Goal: Task Accomplishment & Management: Use online tool/utility

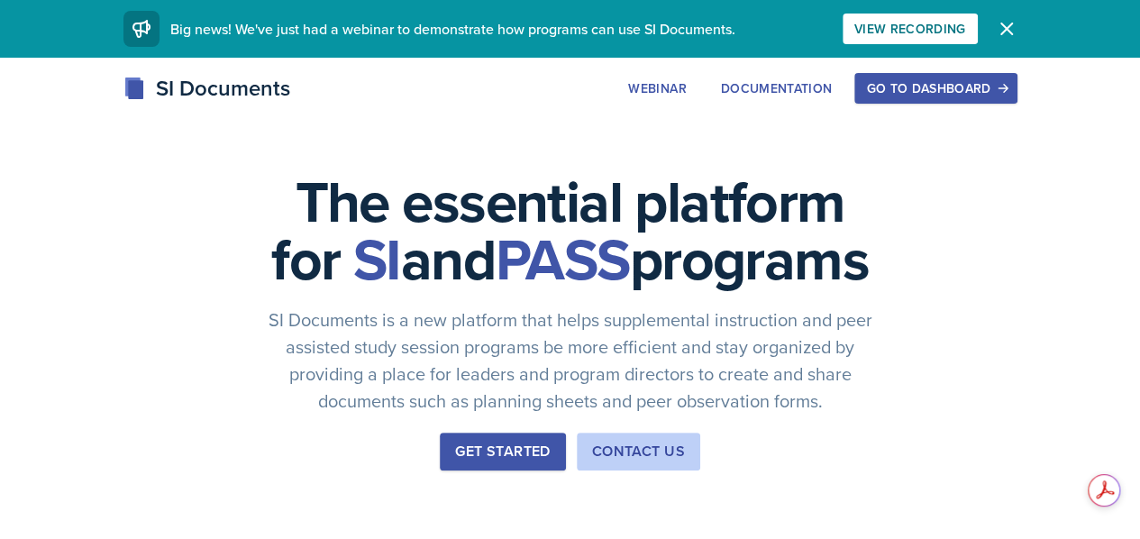
click at [1005, 82] on div "Go to Dashboard" at bounding box center [935, 88] width 139 height 14
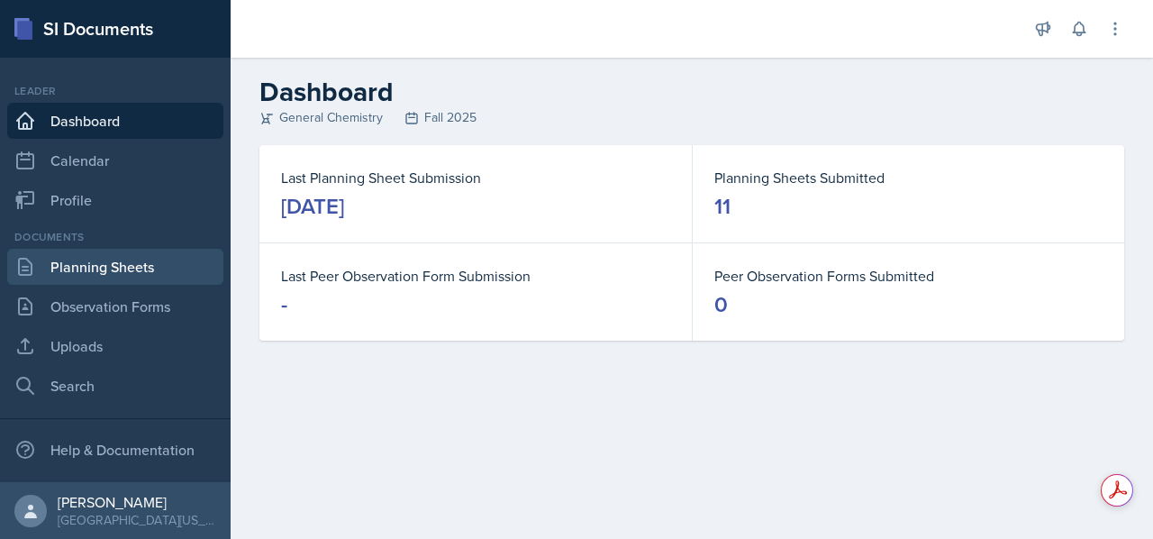
click at [100, 263] on link "Planning Sheets" at bounding box center [115, 267] width 216 height 36
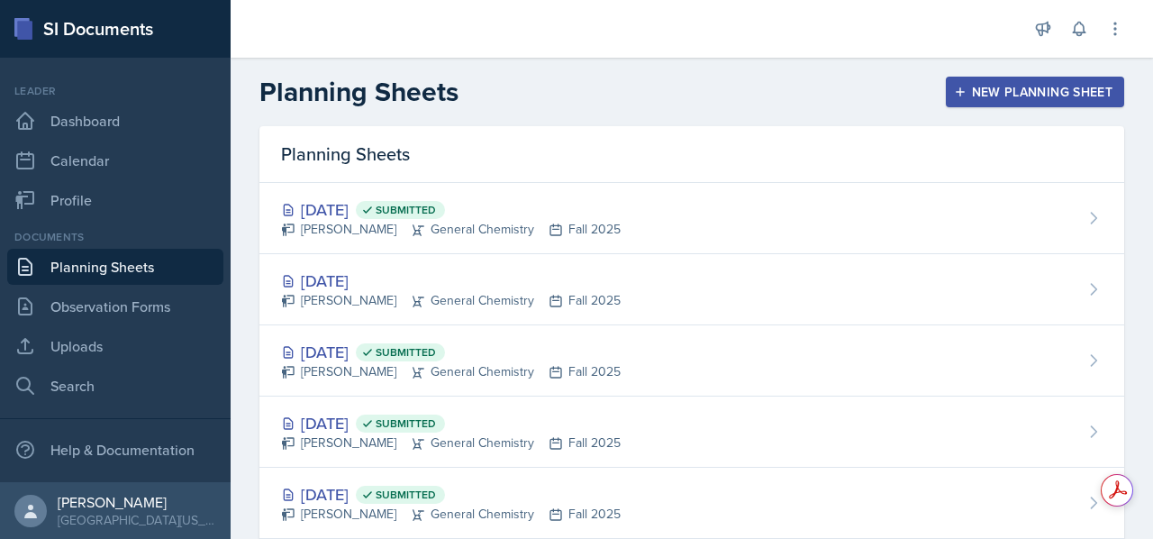
click at [970, 86] on div "New Planning Sheet" at bounding box center [1035, 92] width 155 height 14
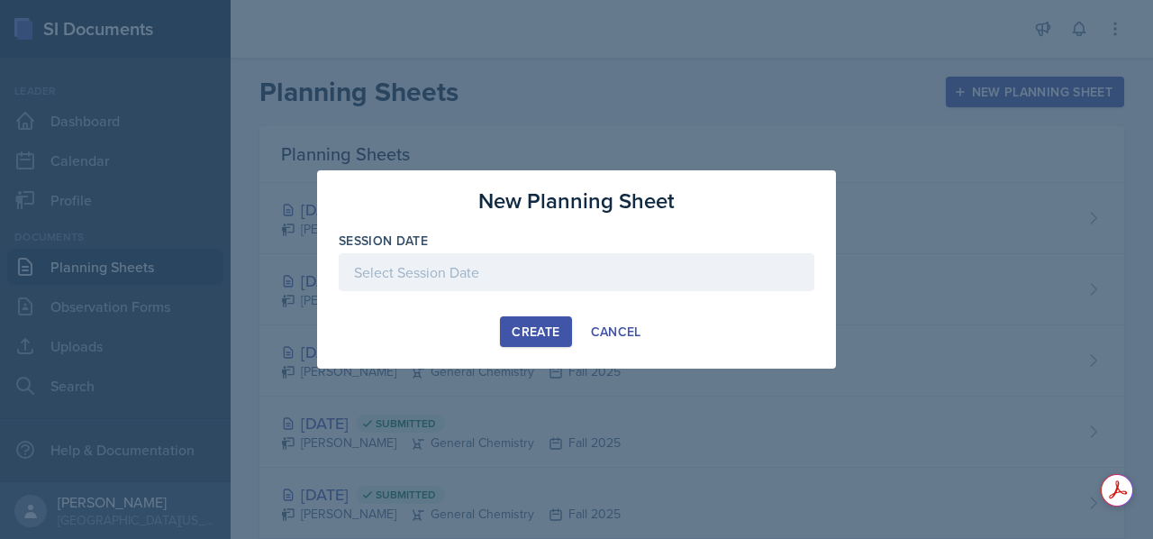
click at [636, 272] on div at bounding box center [577, 272] width 476 height 38
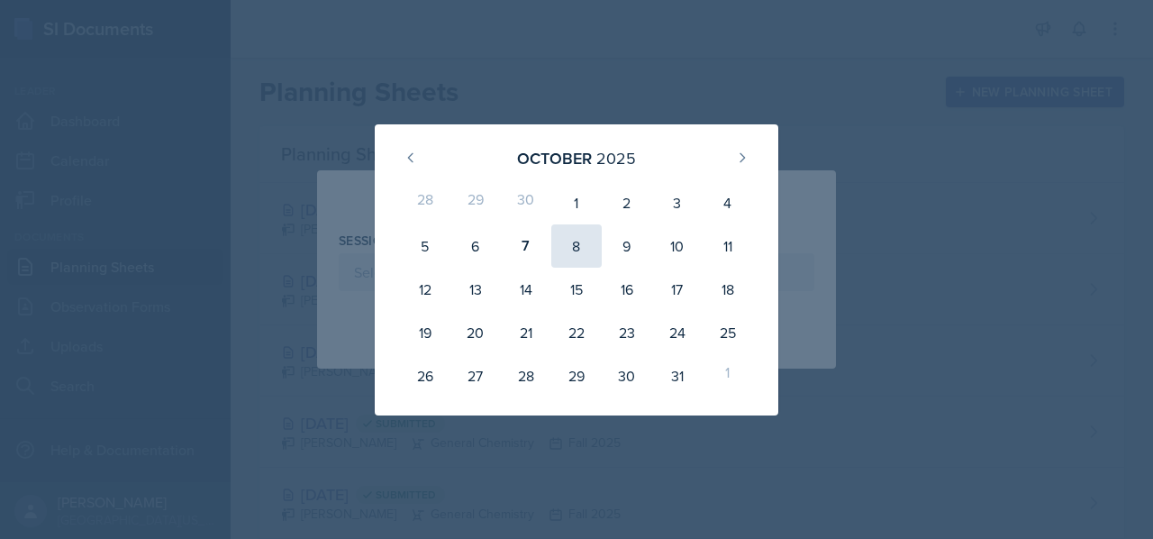
click at [560, 245] on div "8" at bounding box center [576, 245] width 50 height 43
type input "[DATE]"
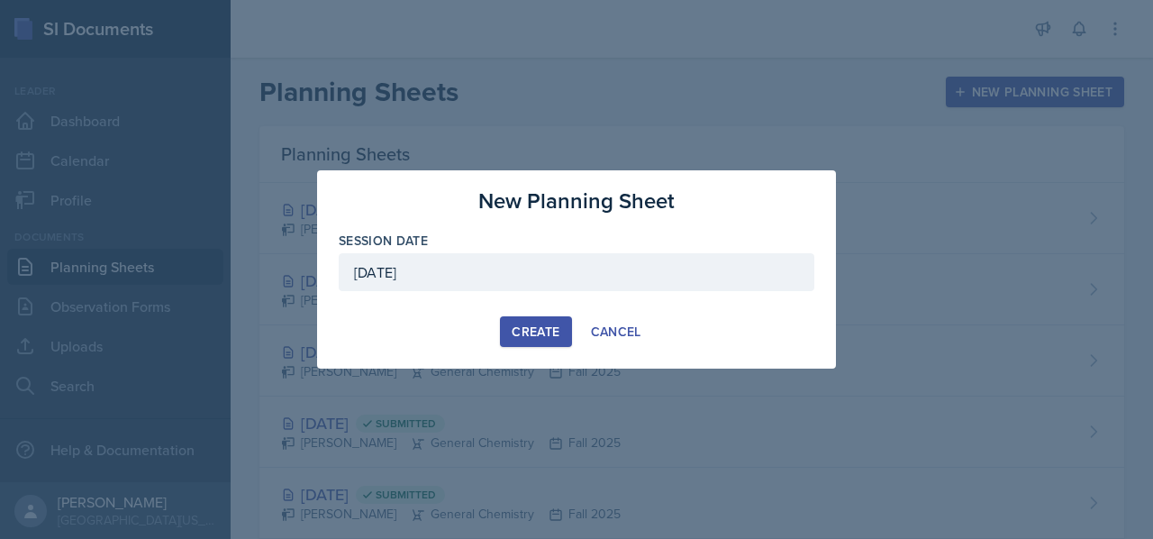
click at [532, 327] on div "Create" at bounding box center [536, 331] width 48 height 14
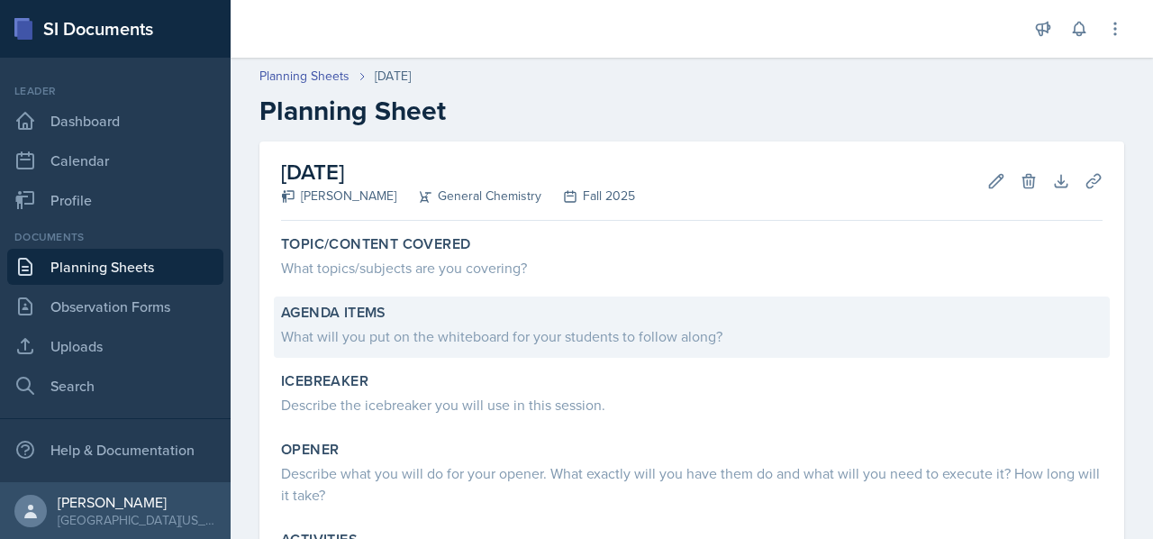
click at [514, 348] on div "Agenda items What will you put on the whiteboard for your students to follow al…" at bounding box center [692, 326] width 836 height 61
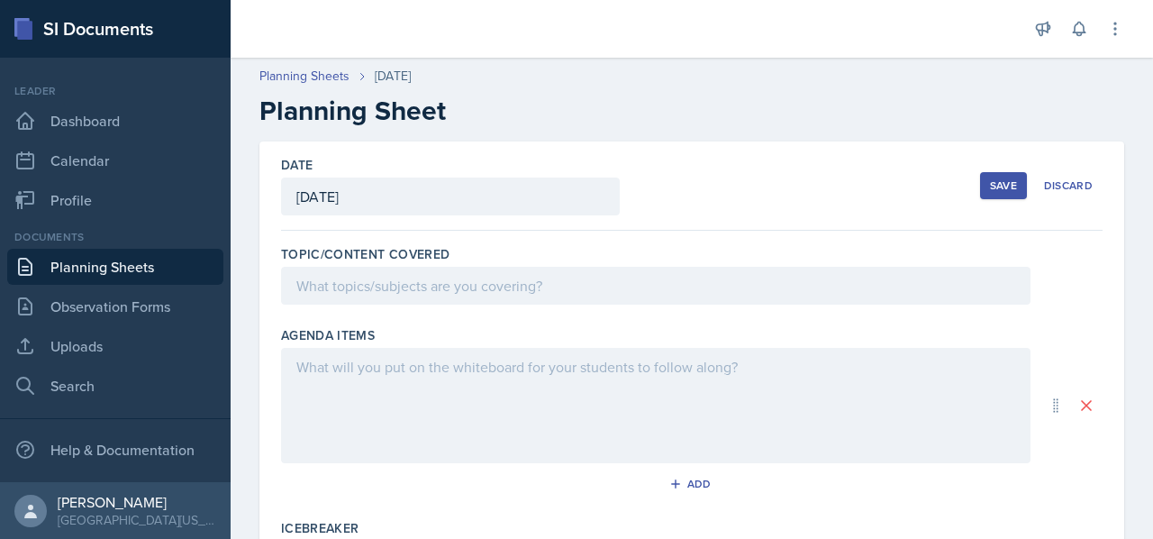
click at [460, 379] on div at bounding box center [656, 405] width 750 height 115
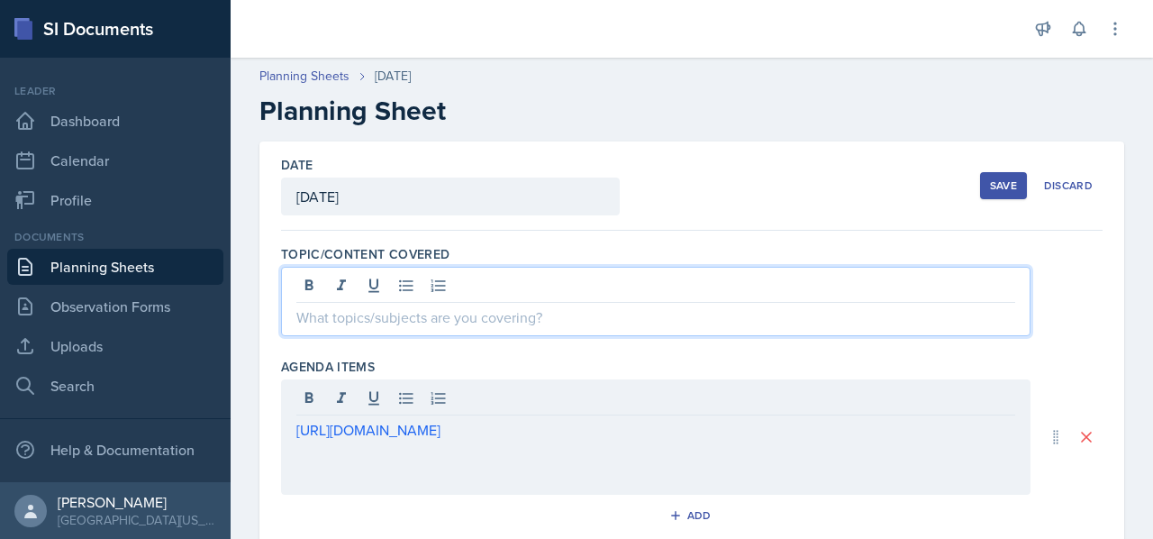
click at [479, 277] on div at bounding box center [656, 301] width 750 height 69
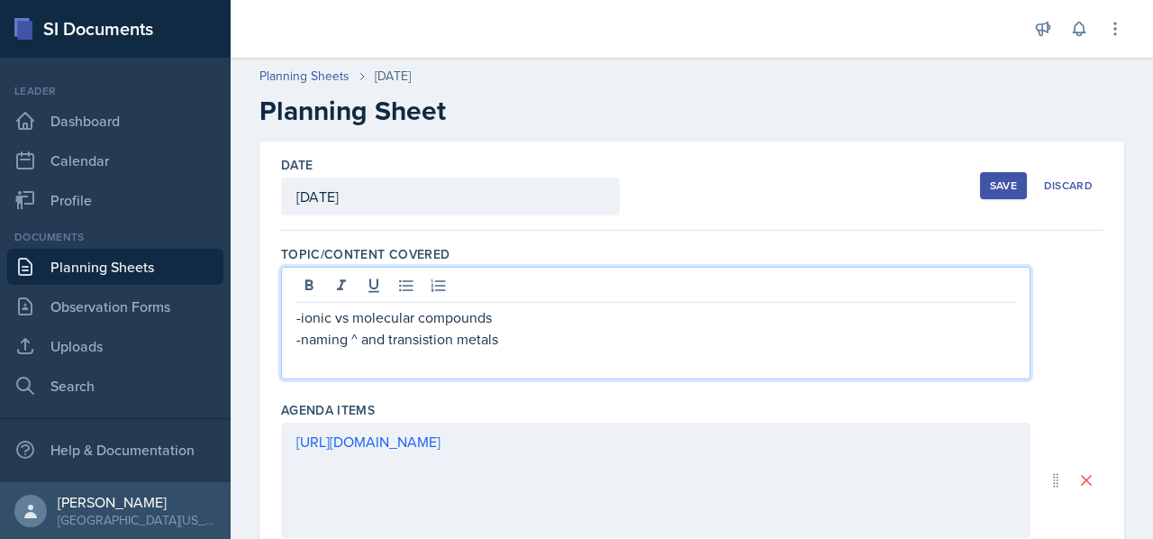
click at [416, 338] on p "-naming ^ and transistion metals" at bounding box center [655, 339] width 719 height 22
click at [521, 340] on p "-naming ^ and transition metals" at bounding box center [655, 339] width 719 height 22
